Goal: Information Seeking & Learning: Learn about a topic

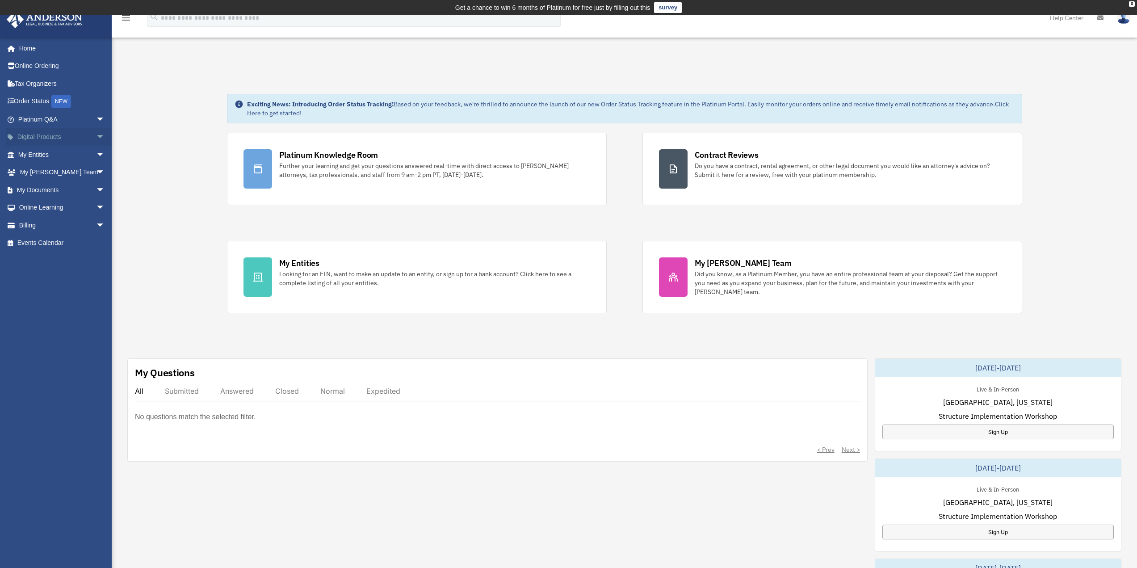
click at [96, 135] on span "arrow_drop_down" at bounding box center [105, 137] width 18 height 18
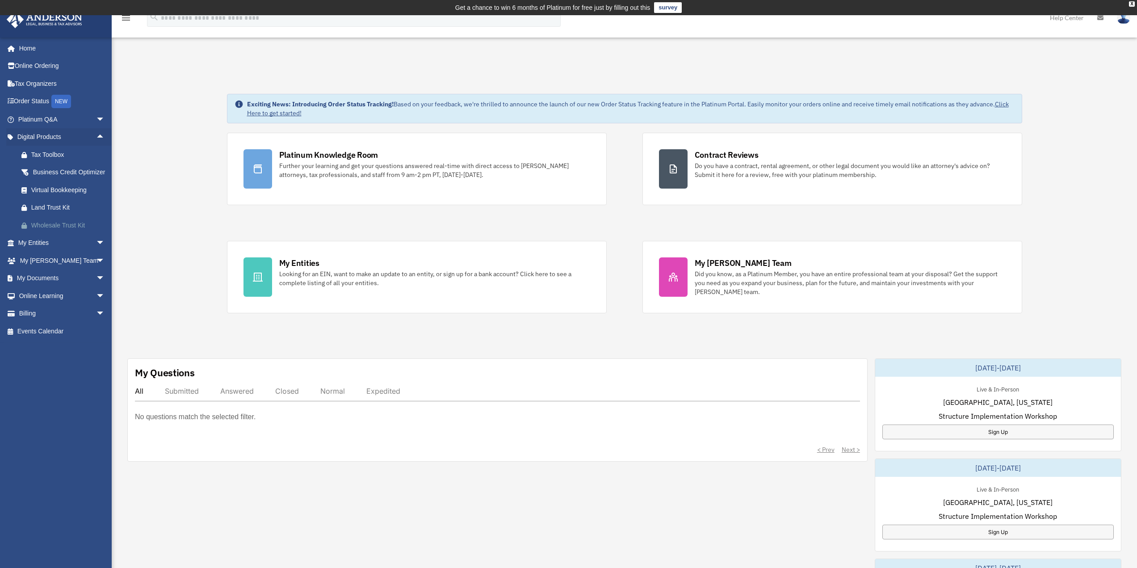
click at [72, 231] on div "Wholesale Trust Kit" at bounding box center [69, 225] width 76 height 11
click at [96, 137] on span "arrow_drop_up" at bounding box center [105, 137] width 18 height 18
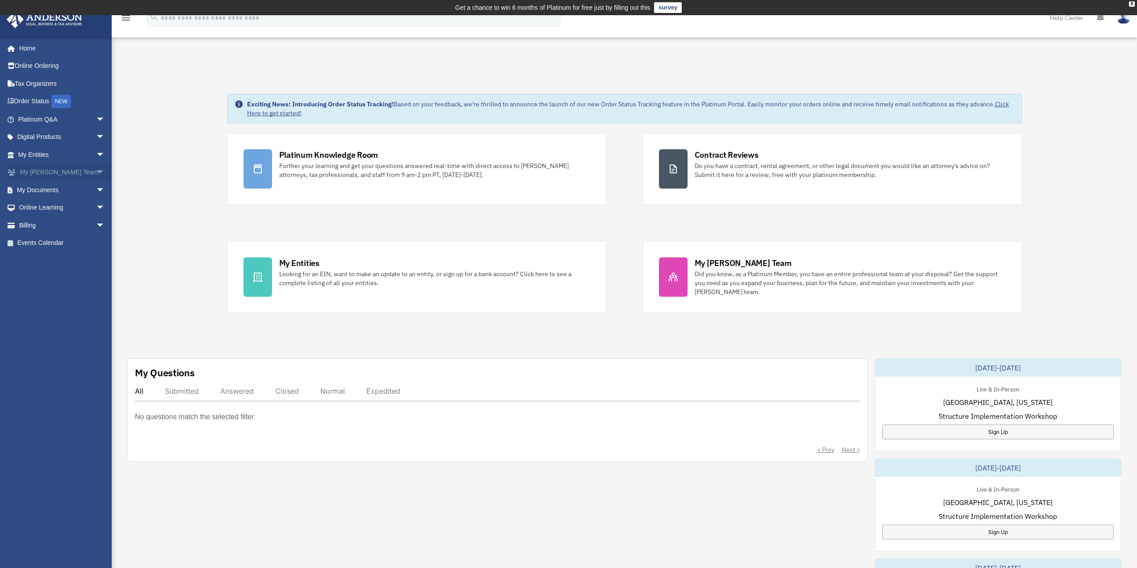
click at [96, 176] on span "arrow_drop_down" at bounding box center [105, 172] width 18 height 18
click at [96, 176] on span "arrow_drop_up" at bounding box center [105, 172] width 18 height 18
click at [96, 207] on span "arrow_drop_down" at bounding box center [105, 208] width 18 height 18
click at [59, 229] on link "Courses" at bounding box center [66, 225] width 106 height 18
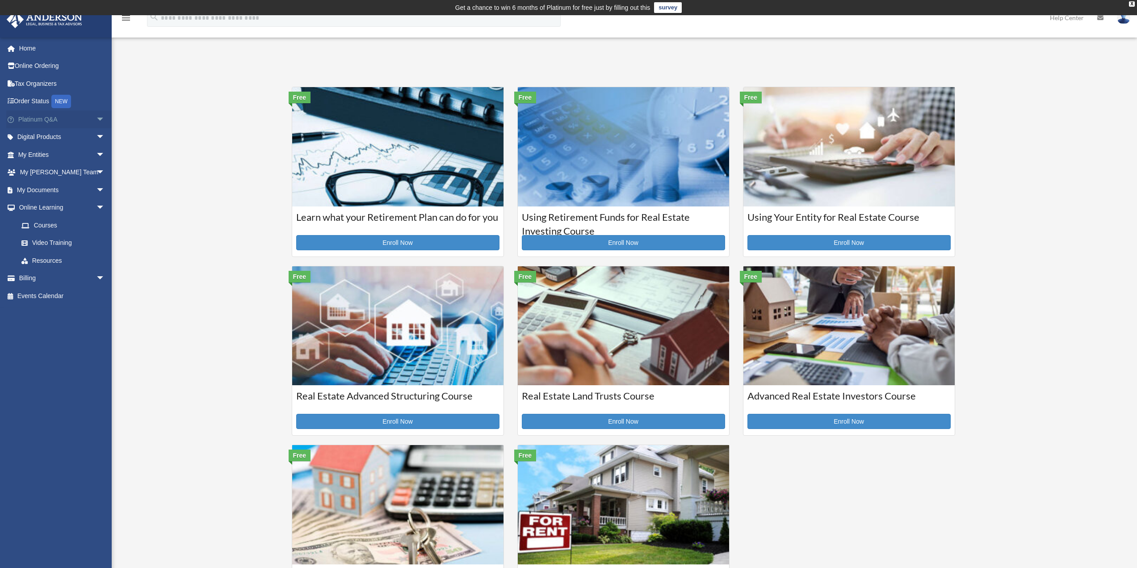
click at [98, 117] on span "arrow_drop_down" at bounding box center [105, 119] width 18 height 18
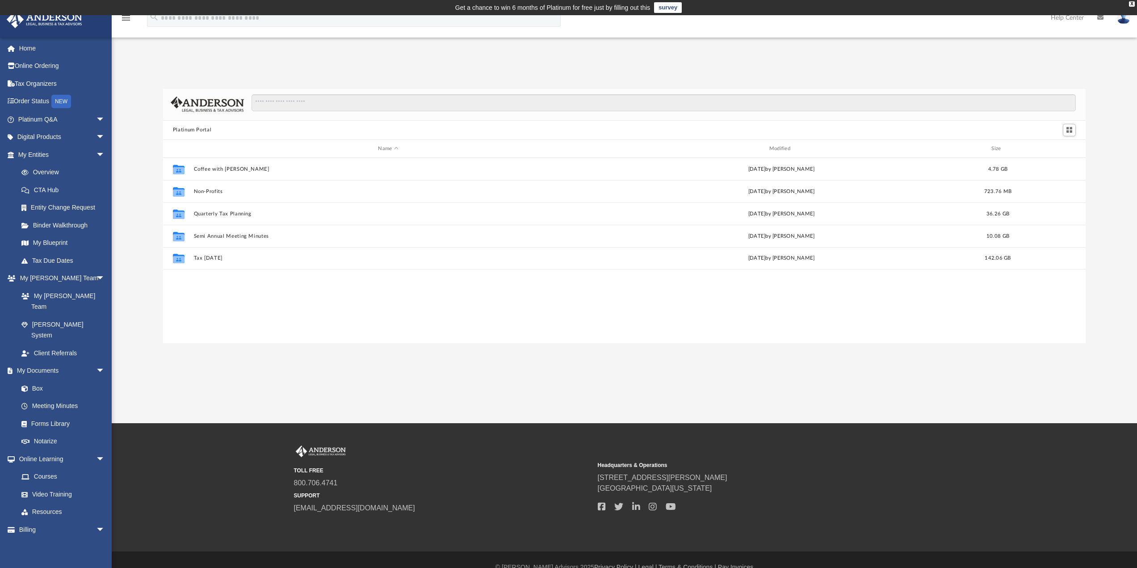
scroll to position [197, 916]
click at [96, 136] on span "arrow_drop_down" at bounding box center [105, 137] width 18 height 18
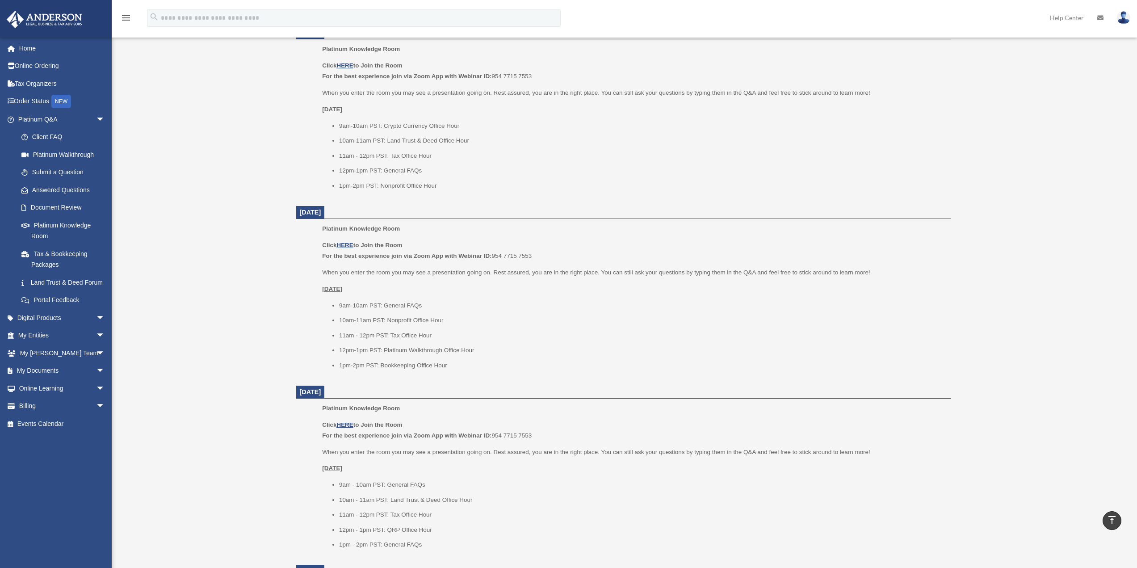
scroll to position [402, 0]
click at [715, 436] on div "Click HERE to Join the Room For the best experience join via Zoom App with Webi…" at bounding box center [633, 479] width 622 height 130
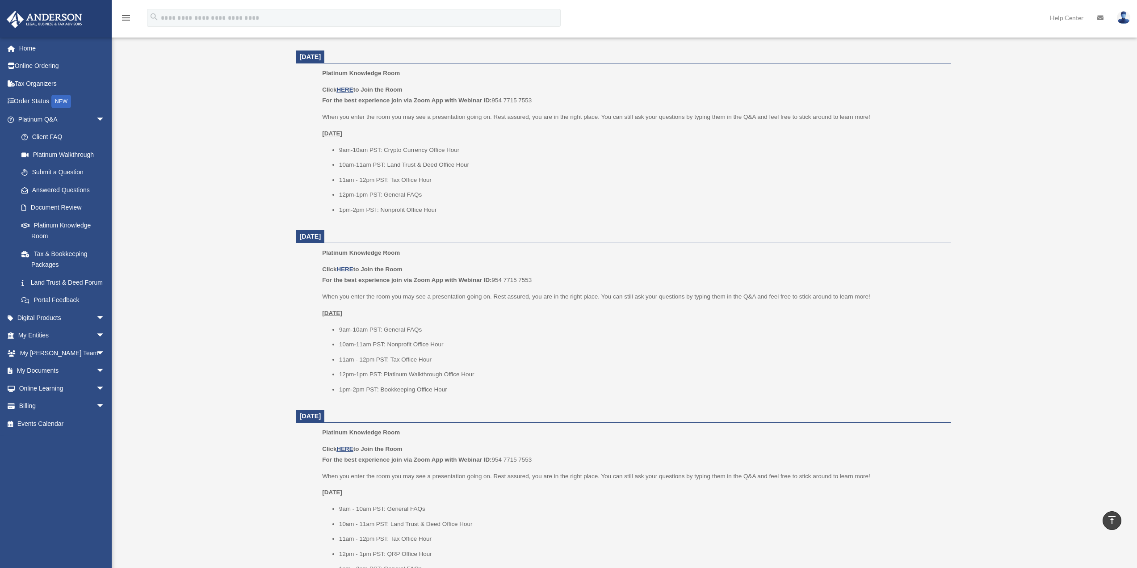
scroll to position [357, 0]
